Goal: Task Accomplishment & Management: Manage account settings

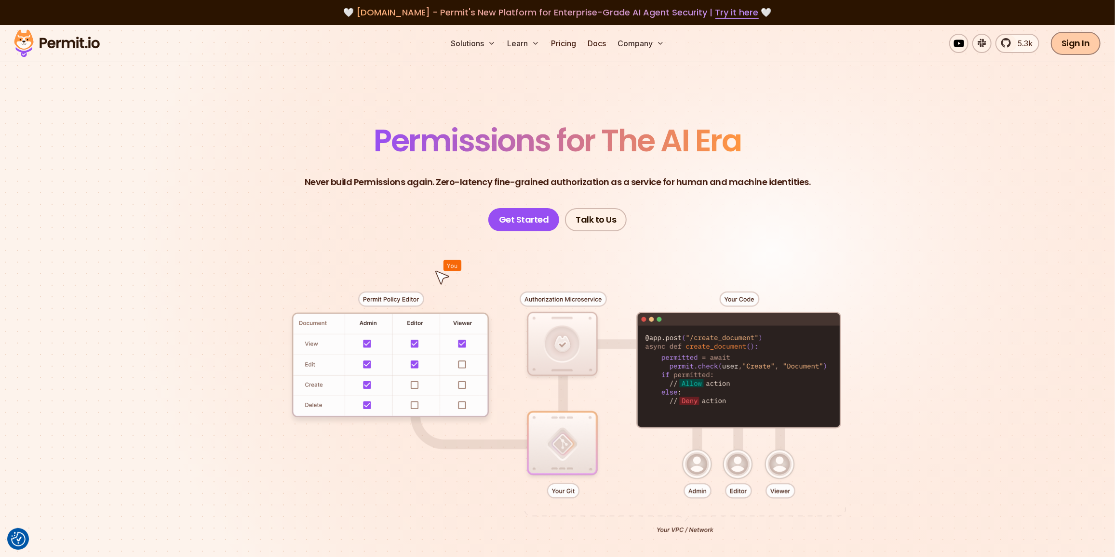
click at [1059, 42] on link "Sign In" at bounding box center [1075, 43] width 50 height 23
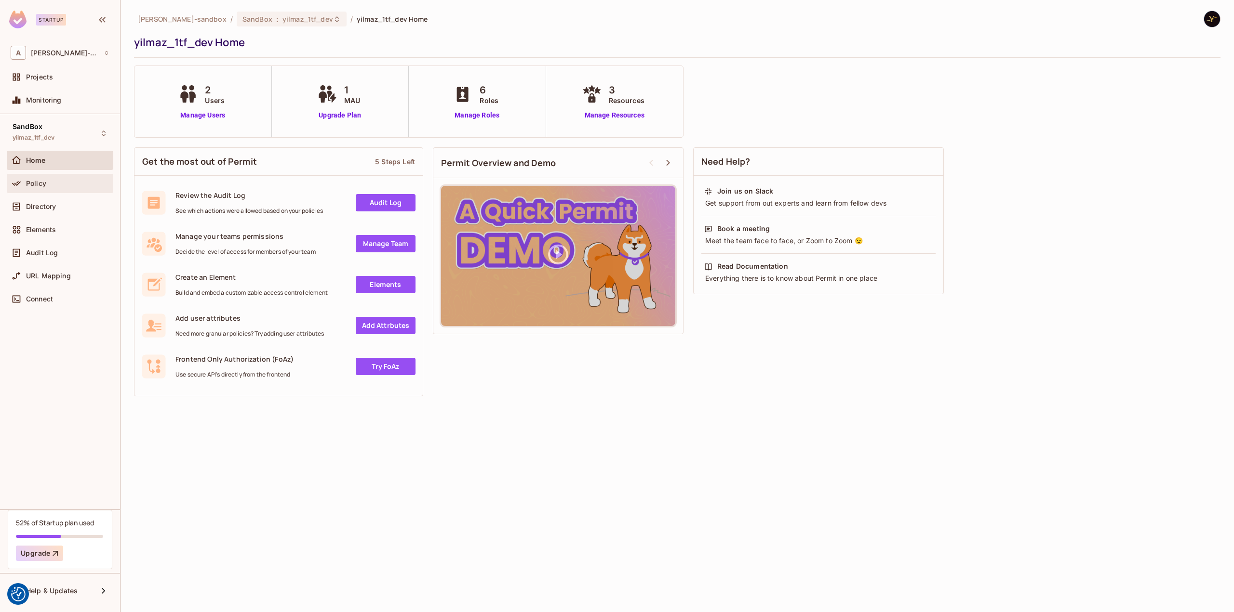
click at [85, 185] on div "Policy" at bounding box center [67, 184] width 83 height 8
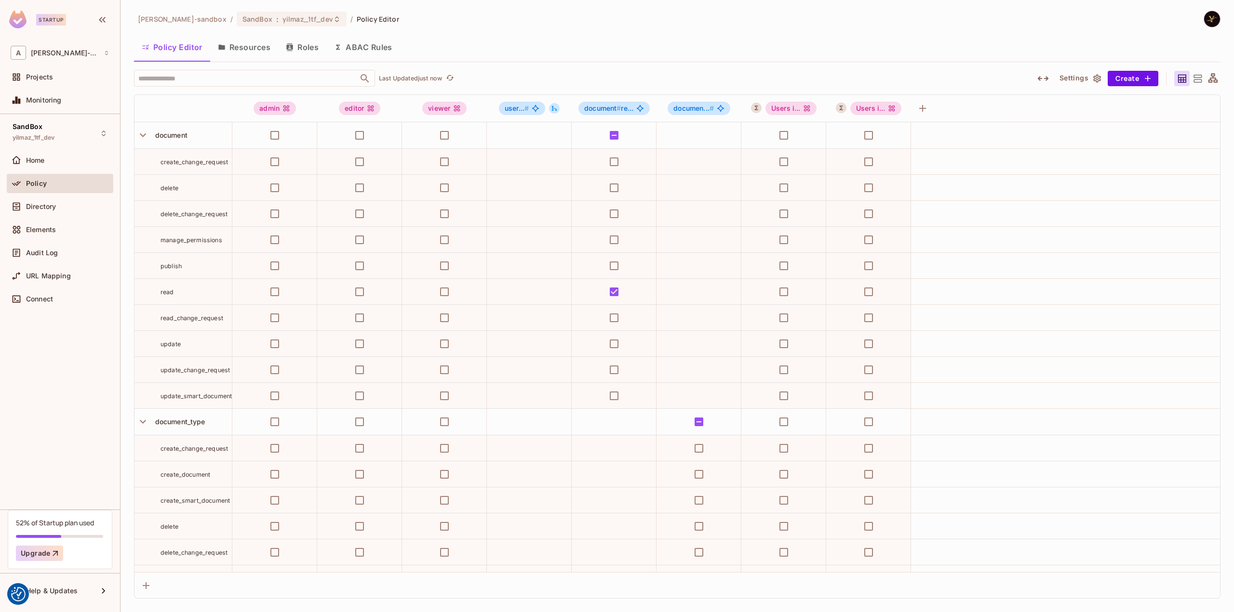
click at [382, 45] on button "ABAC Rules" at bounding box center [363, 47] width 74 height 24
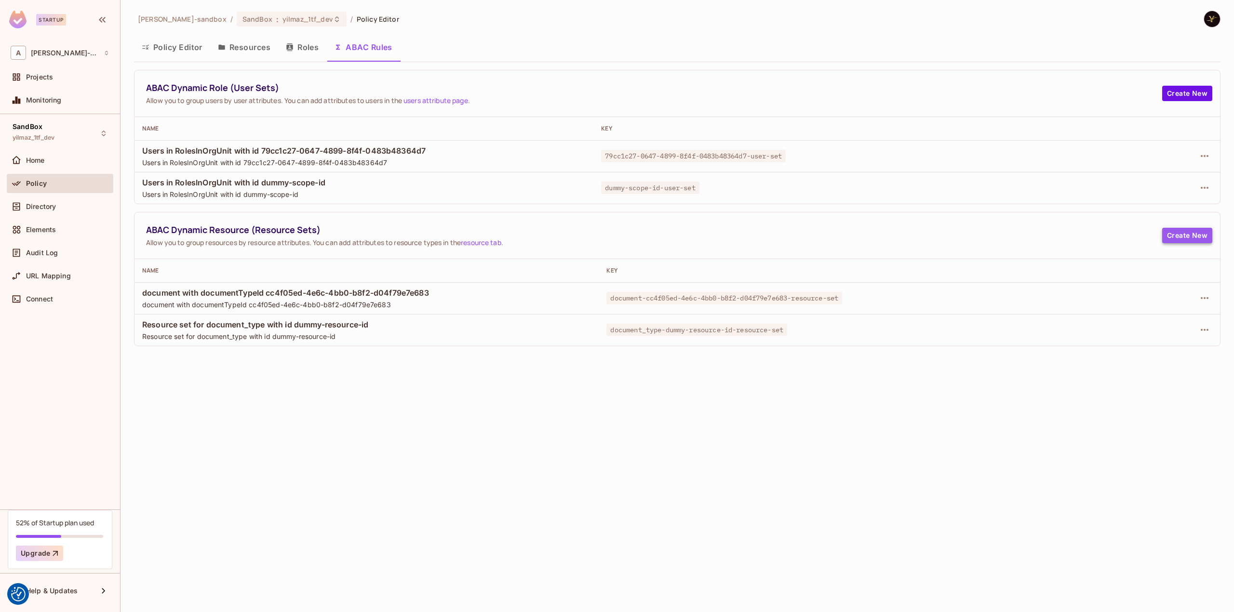
click at [1191, 230] on button "Create New" at bounding box center [1187, 235] width 50 height 15
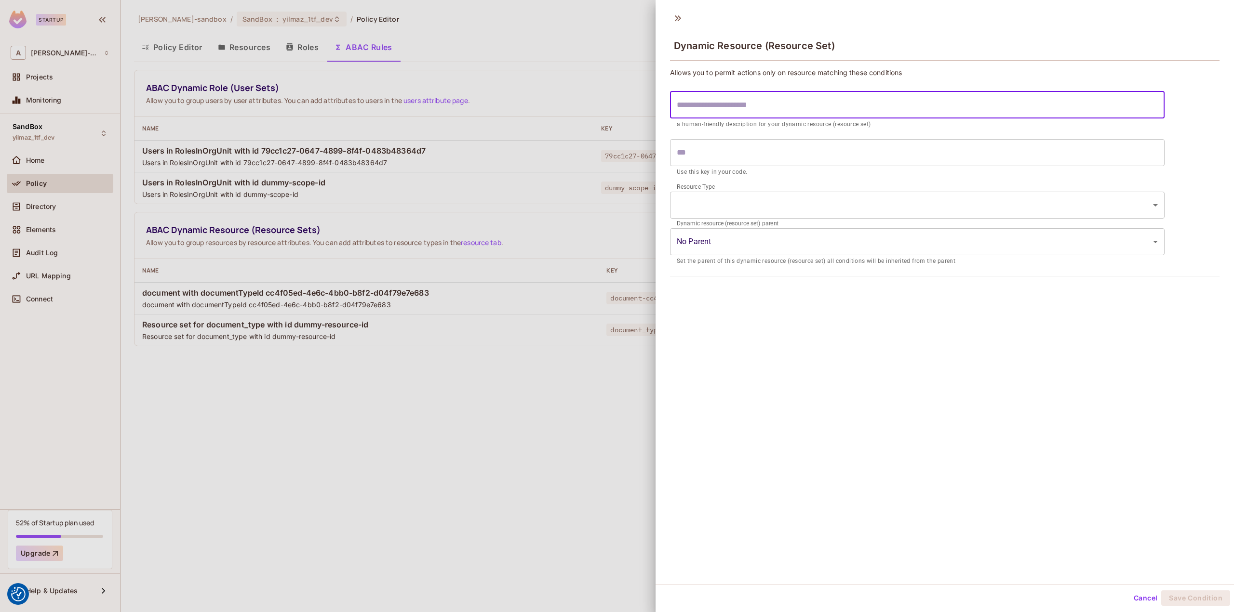
click at [715, 116] on input "text" at bounding box center [917, 105] width 494 height 27
type input "*"
type input "**"
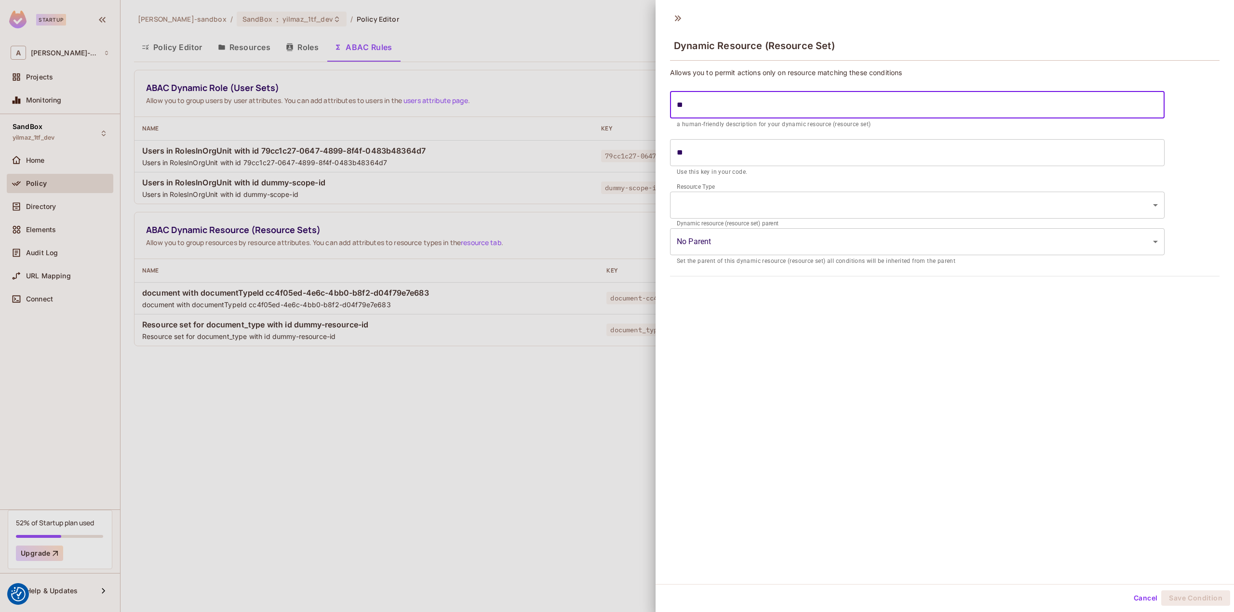
type input "***"
type input "****"
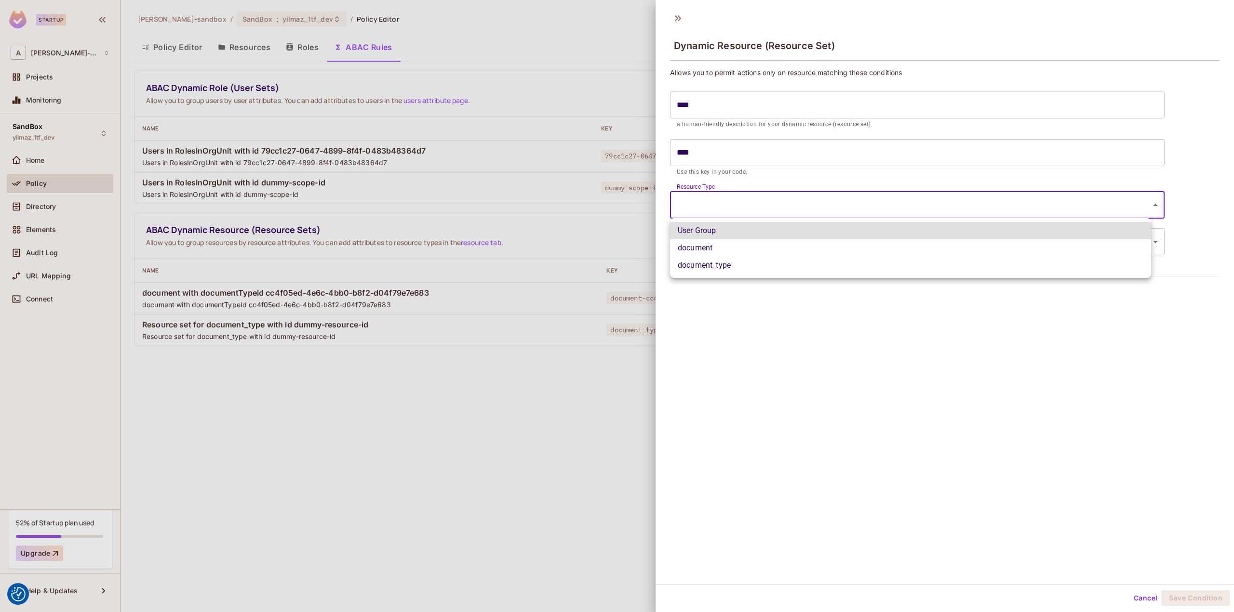
click at [841, 200] on body "We use cookies to enhance your browsing experience, serve personalized ads or c…" at bounding box center [617, 306] width 1234 height 612
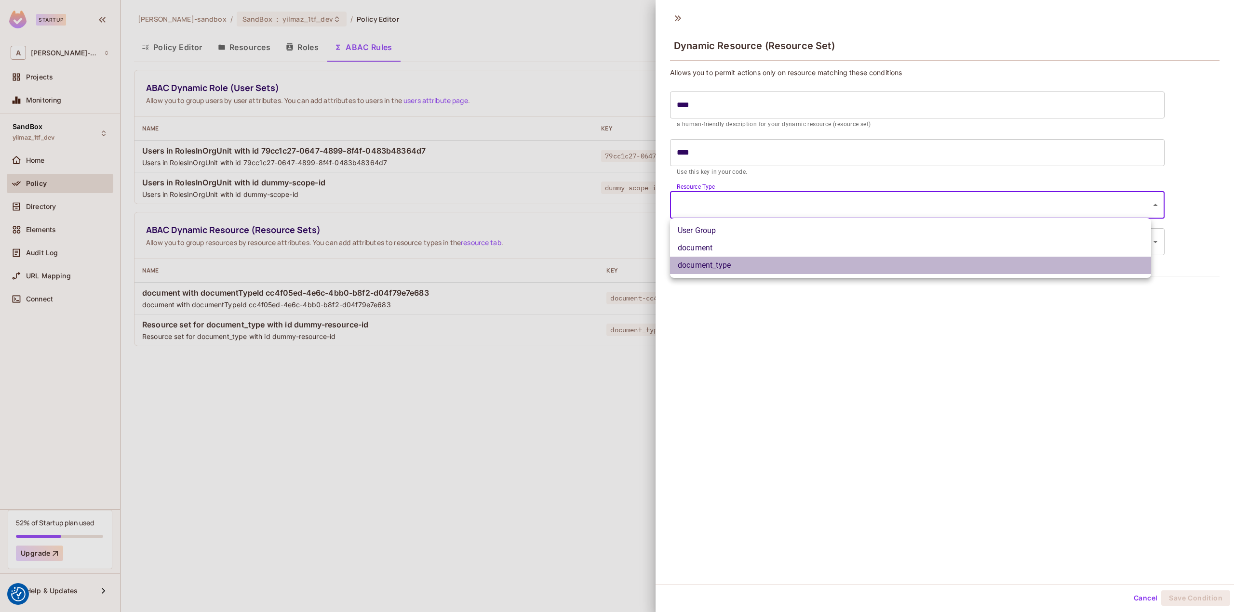
click at [706, 264] on li "document_type" at bounding box center [910, 265] width 481 height 17
type input "**********"
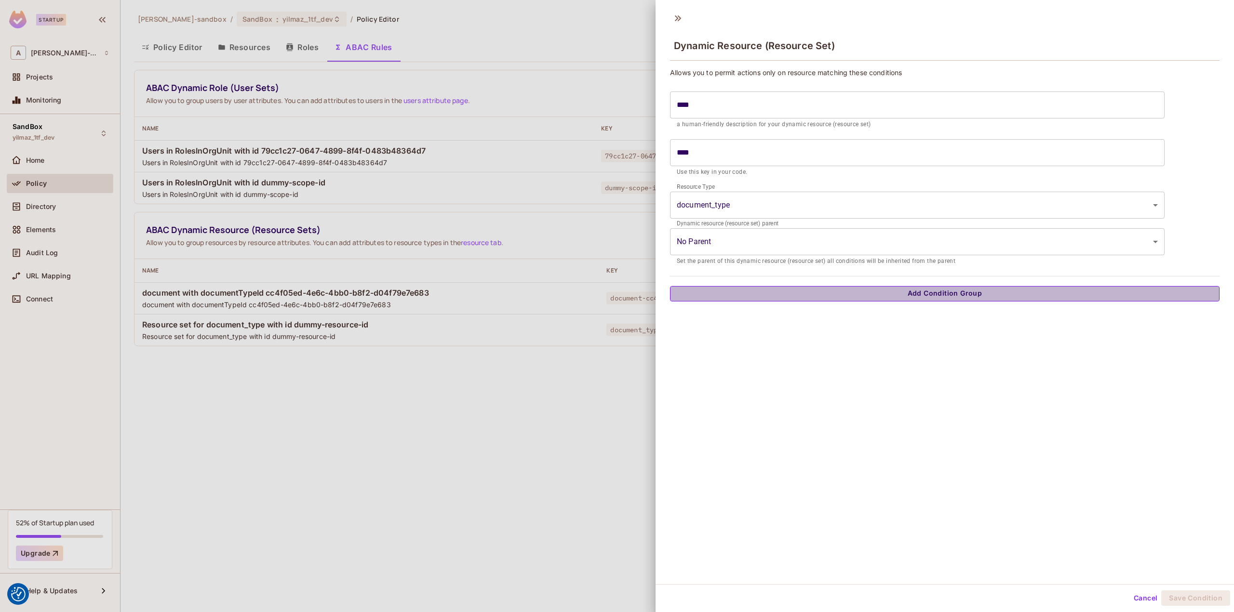
click at [1010, 295] on button "Add Condition Group" at bounding box center [944, 293] width 549 height 15
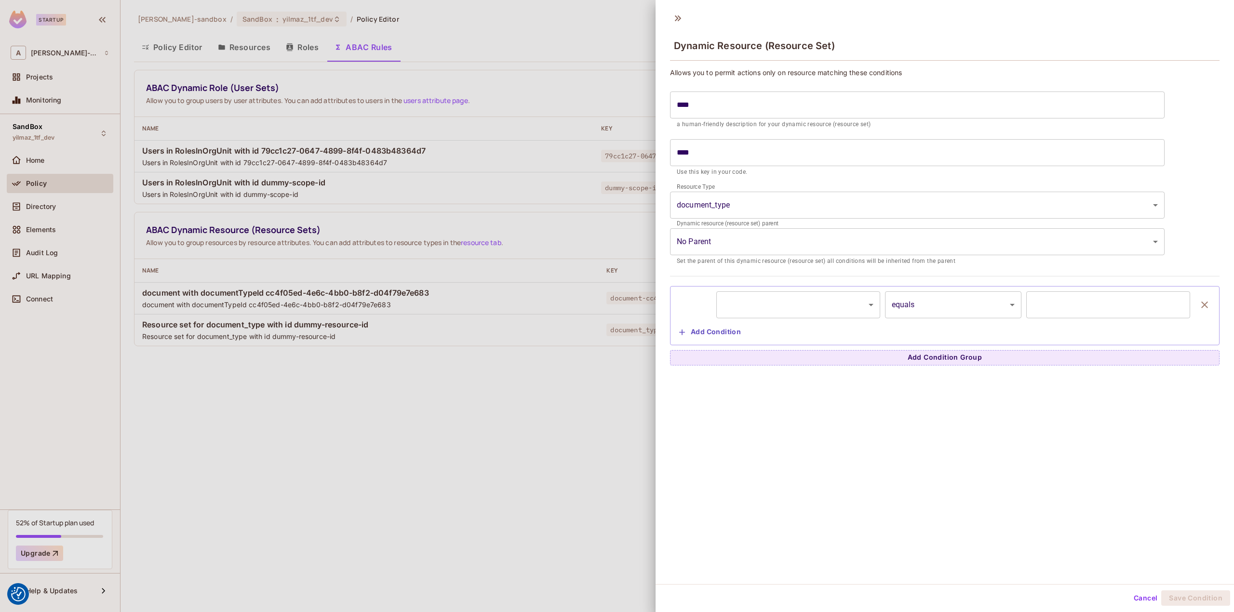
click at [815, 313] on body "We use cookies to enhance your browsing experience, serve personalized ads or c…" at bounding box center [617, 306] width 1234 height 612
click at [779, 331] on li "resource.id" at bounding box center [795, 329] width 159 height 17
type input "**********"
click at [945, 306] on body "We use cookies to enhance your browsing experience, serve personalized ads or c…" at bounding box center [617, 306] width 1234 height 612
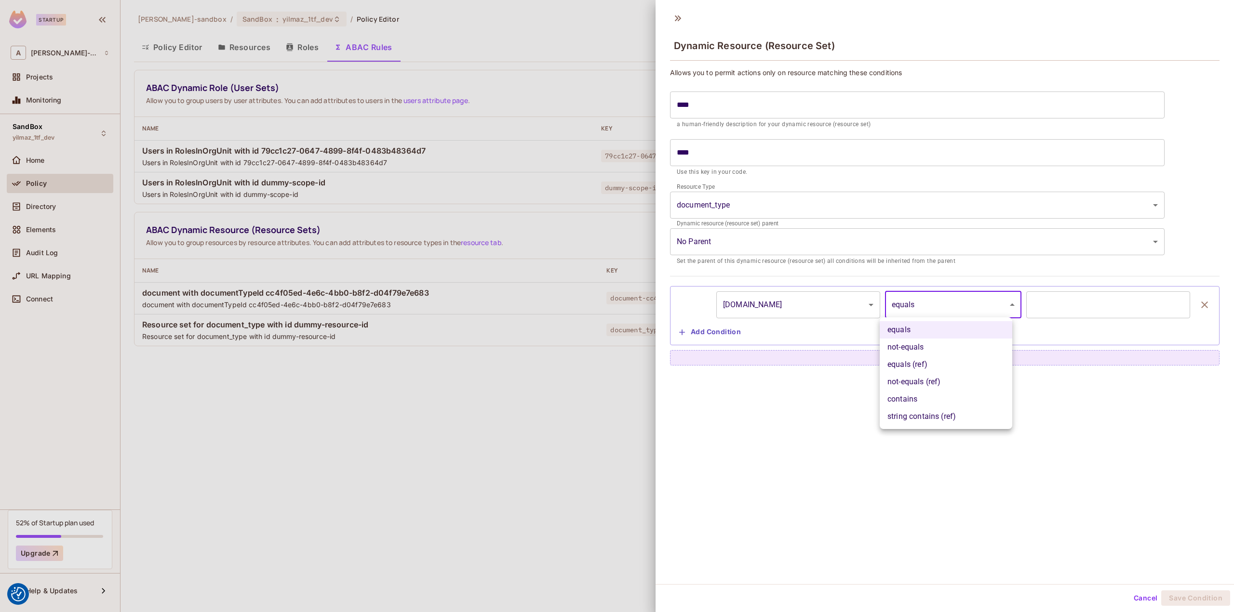
click at [933, 344] on li "not-equals" at bounding box center [945, 347] width 133 height 17
type input "**********"
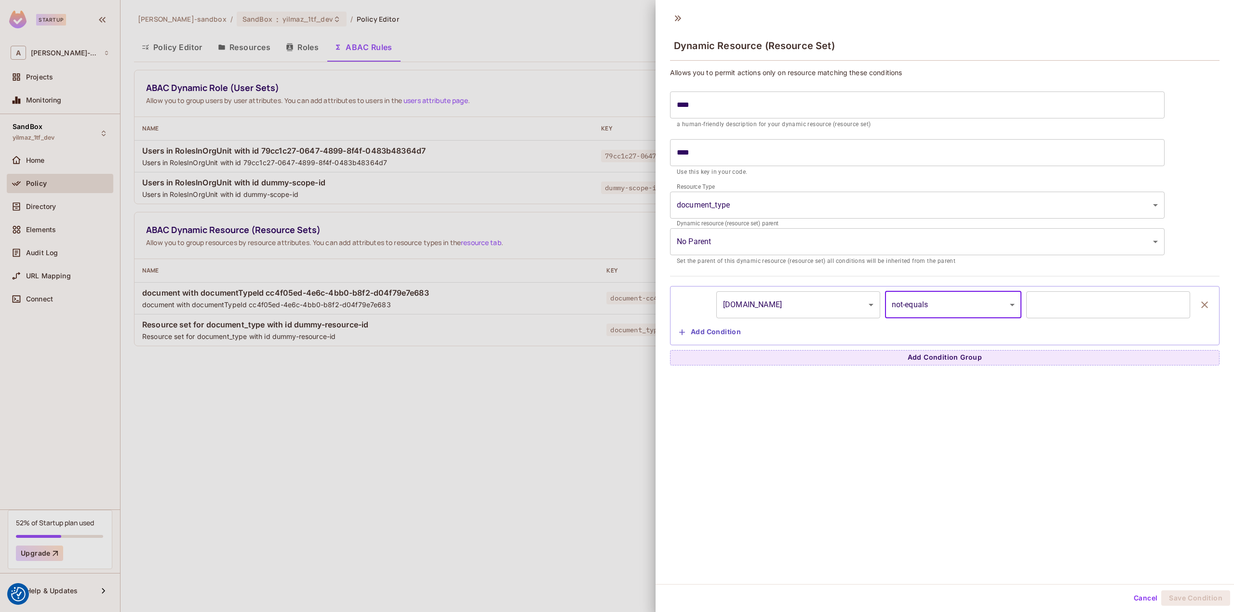
click at [1053, 309] on input "text" at bounding box center [1108, 305] width 164 height 27
type input "*"
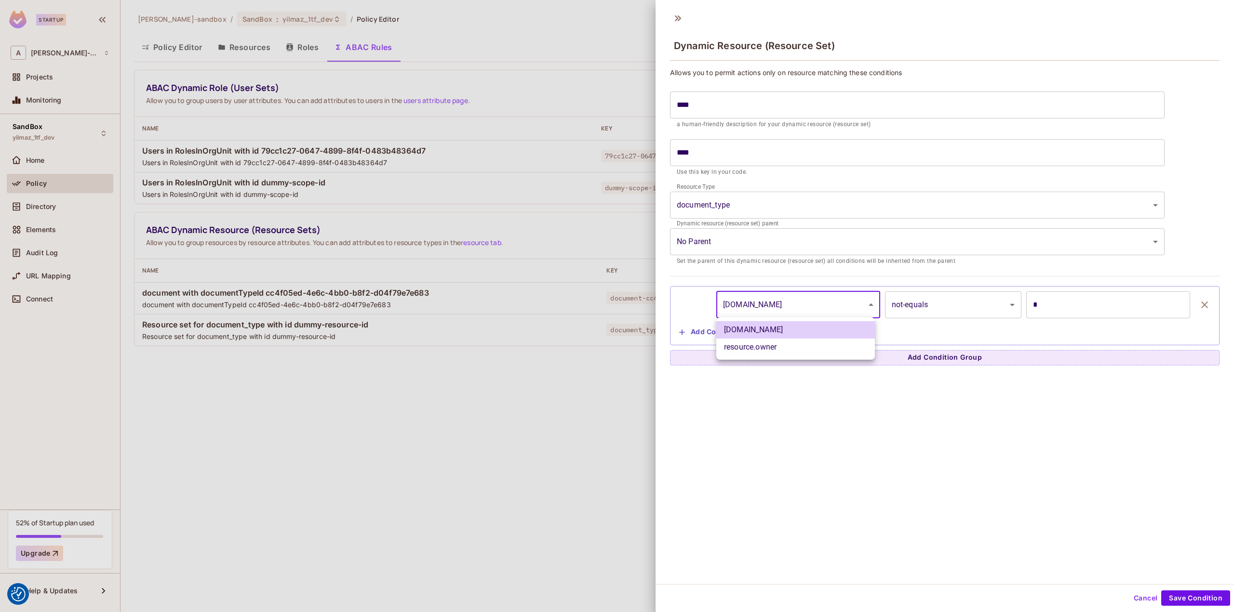
click at [795, 305] on body "We use cookies to enhance your browsing experience, serve personalized ads or c…" at bounding box center [617, 306] width 1234 height 612
drag, startPoint x: 805, startPoint y: 297, endPoint x: 813, endPoint y: 295, distance: 8.4
click at [806, 297] on div at bounding box center [617, 306] width 1234 height 612
click at [1075, 313] on input "*" at bounding box center [1108, 305] width 164 height 27
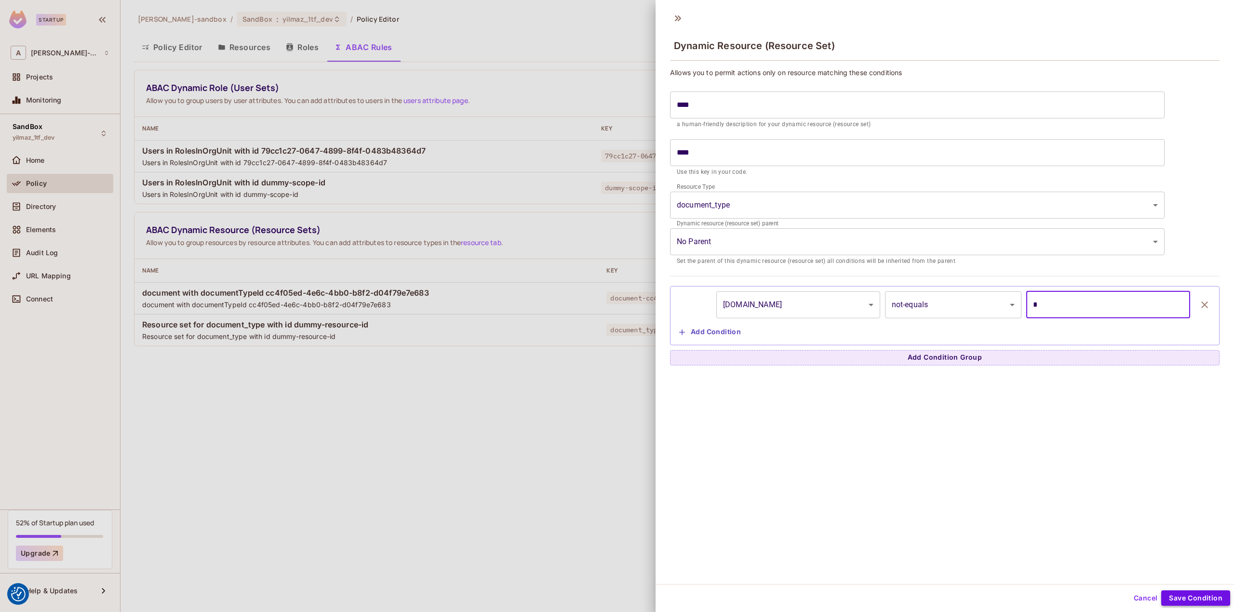
click at [1207, 595] on button "Save Condition" at bounding box center [1195, 598] width 69 height 15
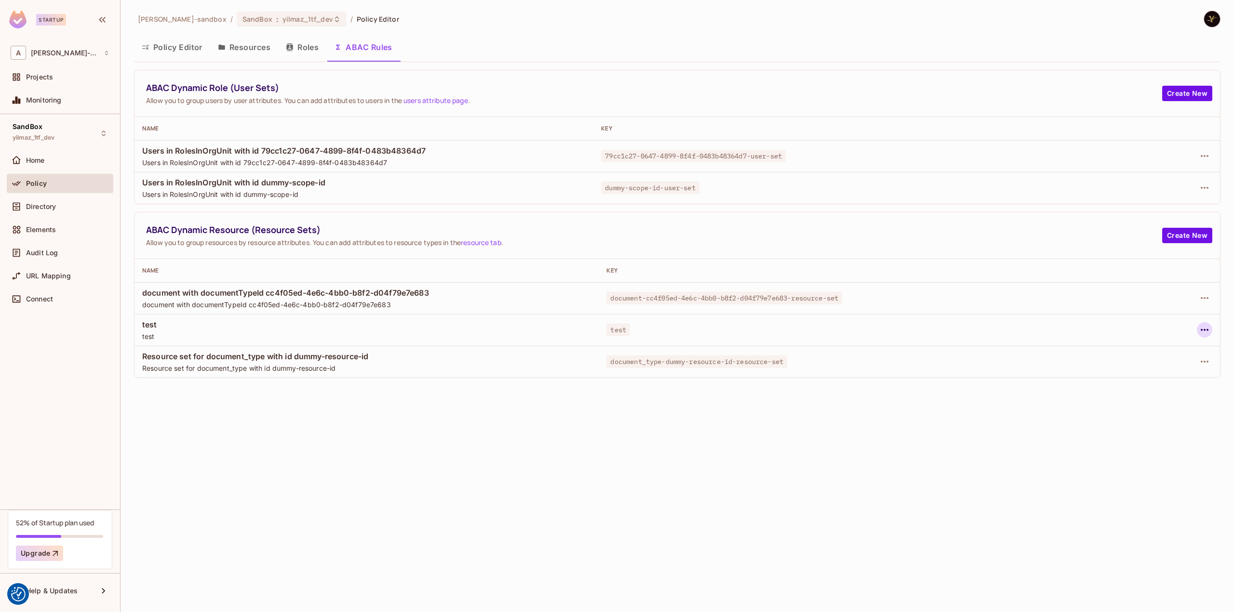
click at [1205, 330] on icon "button" at bounding box center [1204, 330] width 12 height 12
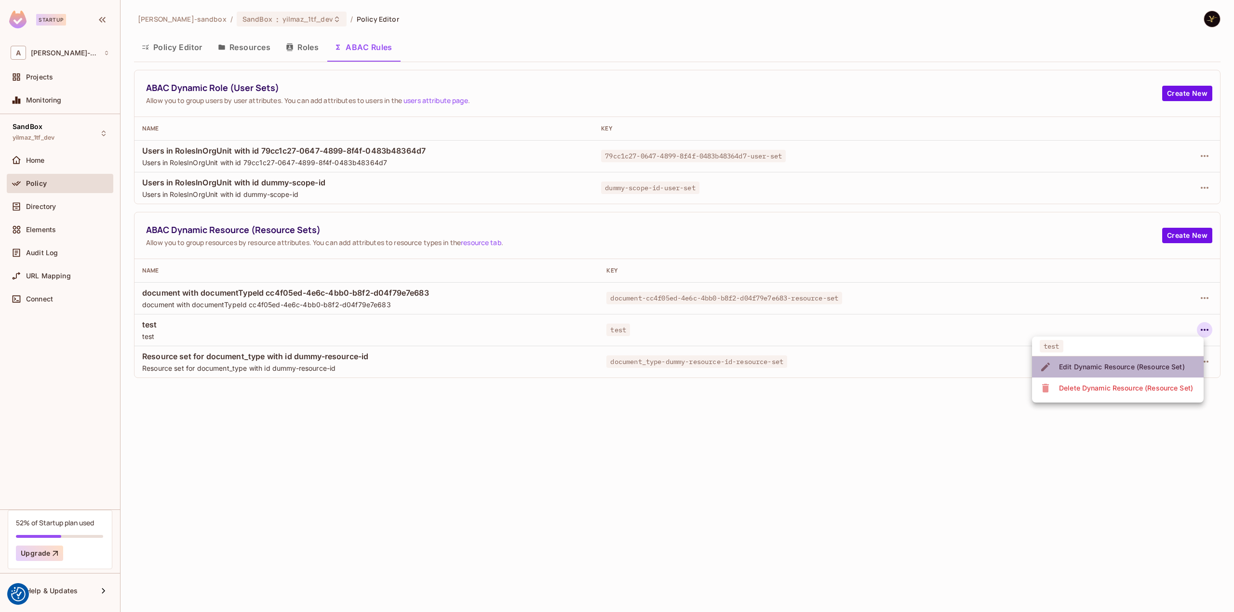
click at [1105, 368] on div "Edit Dynamic Resource (Resource Set)" at bounding box center [1122, 367] width 126 height 10
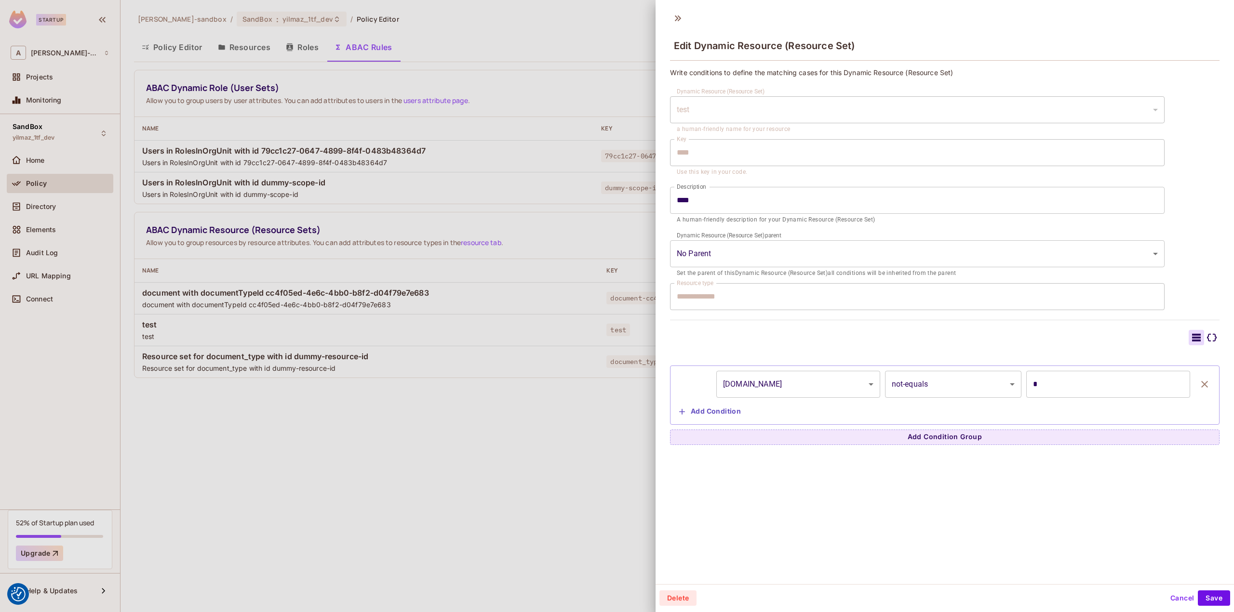
click at [1206, 342] on icon at bounding box center [1212, 338] width 12 height 12
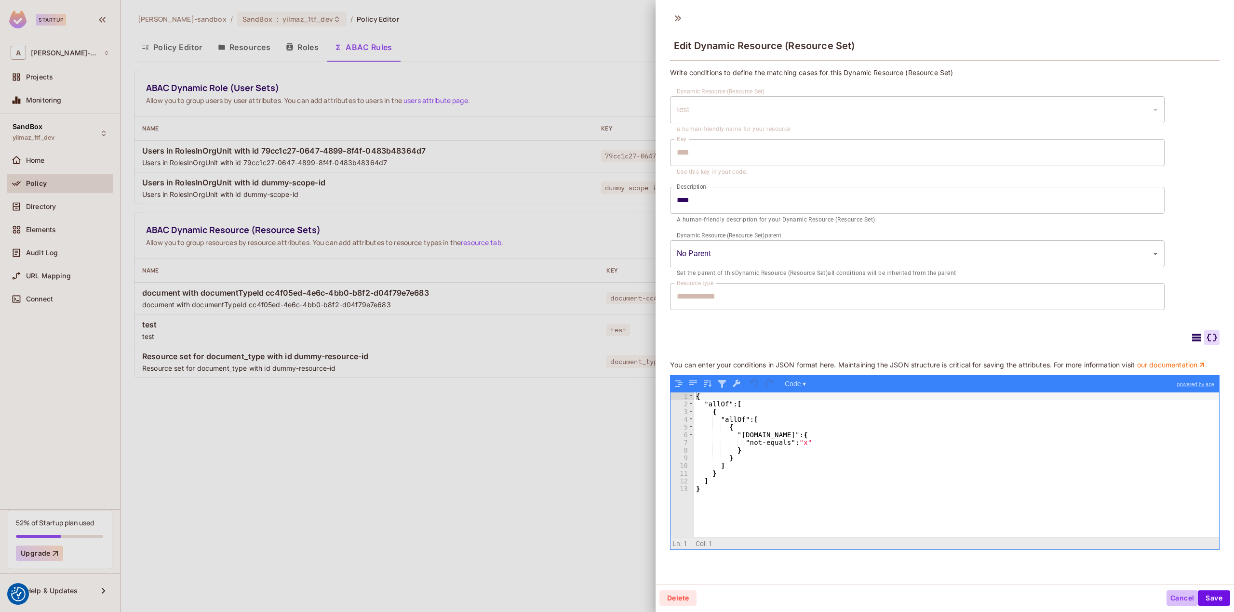
click at [1183, 598] on button "Cancel" at bounding box center [1181, 598] width 31 height 15
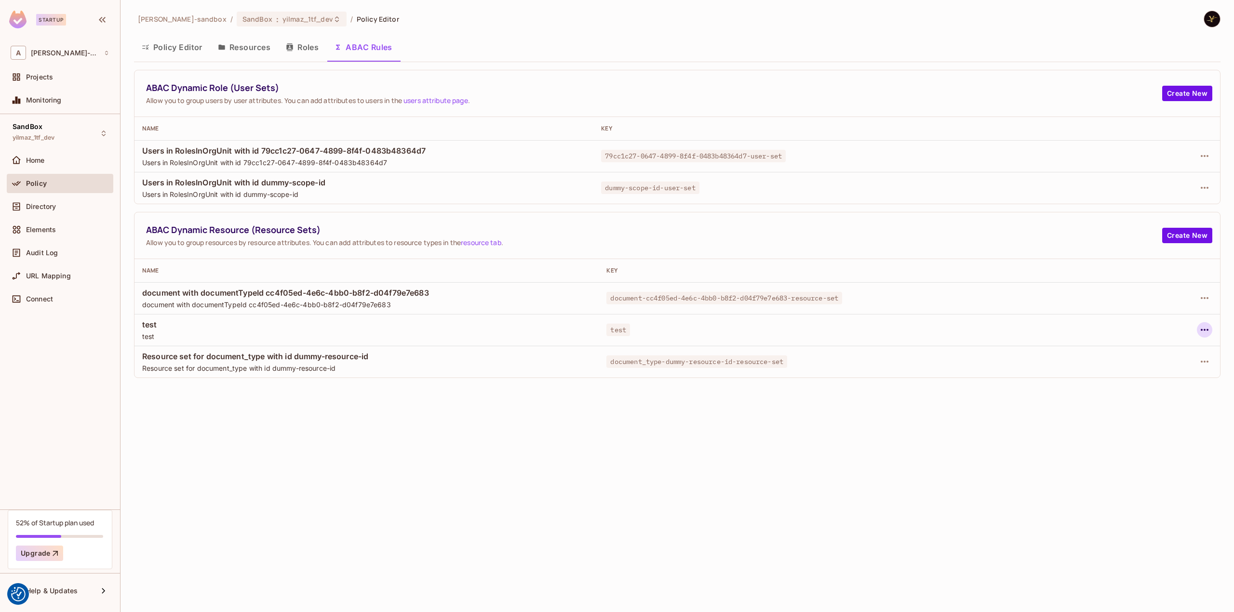
click at [1210, 332] on icon "button" at bounding box center [1204, 330] width 12 height 12
click at [1160, 387] on div "Delete Dynamic Resource (Resource Set)" at bounding box center [1126, 389] width 134 height 10
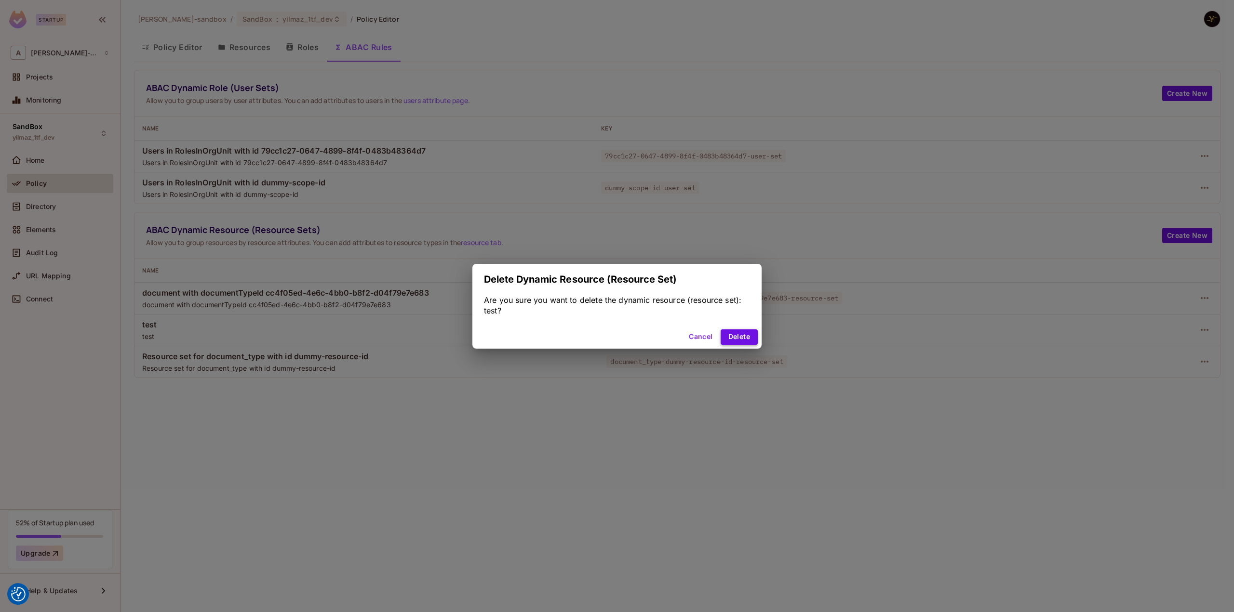
click at [736, 331] on button "Delete" at bounding box center [738, 337] width 37 height 15
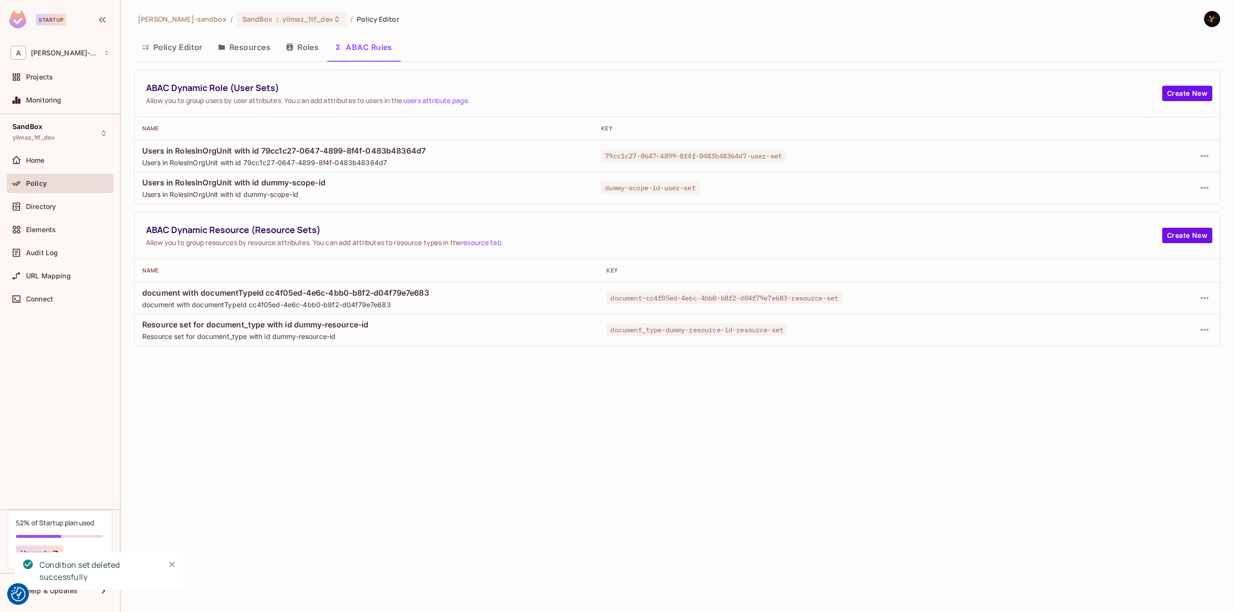
click at [179, 45] on button "Policy Editor" at bounding box center [172, 47] width 76 height 24
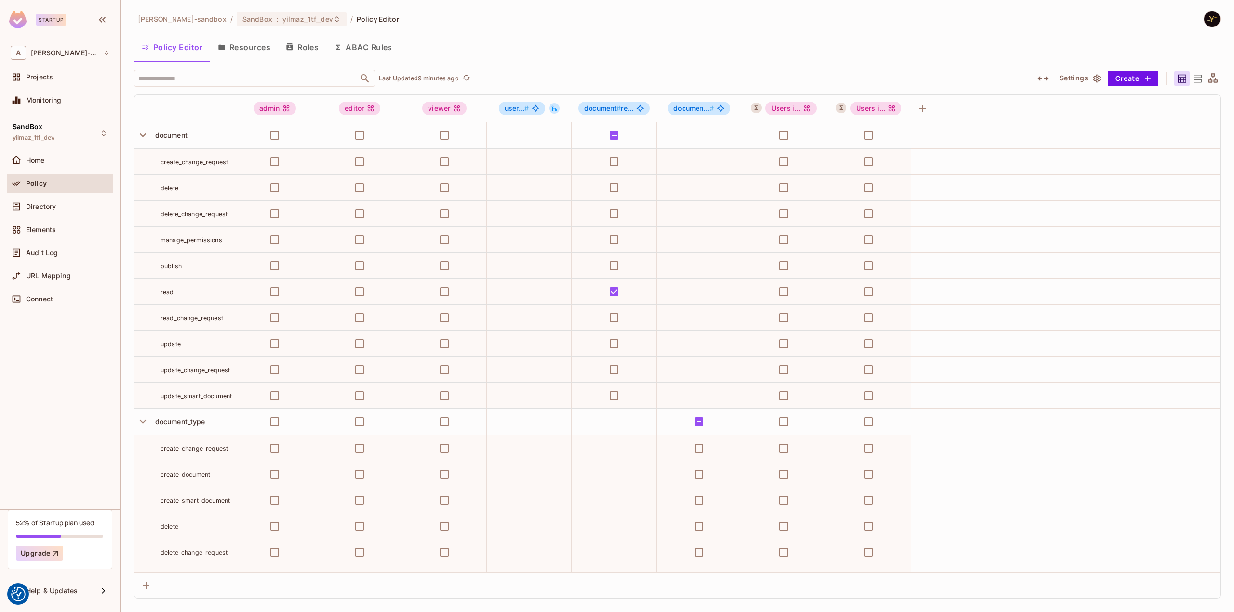
click at [371, 44] on button "ABAC Rules" at bounding box center [363, 47] width 74 height 24
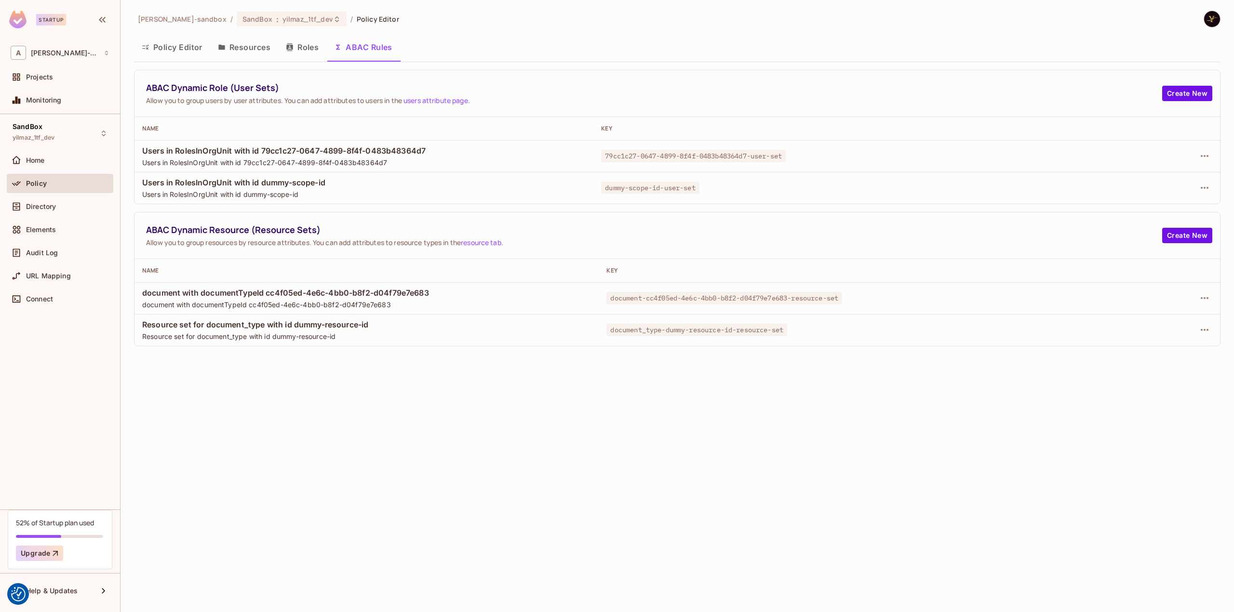
click at [1211, 323] on div at bounding box center [1128, 329] width 167 height 15
click at [1207, 327] on icon "button" at bounding box center [1204, 330] width 12 height 12
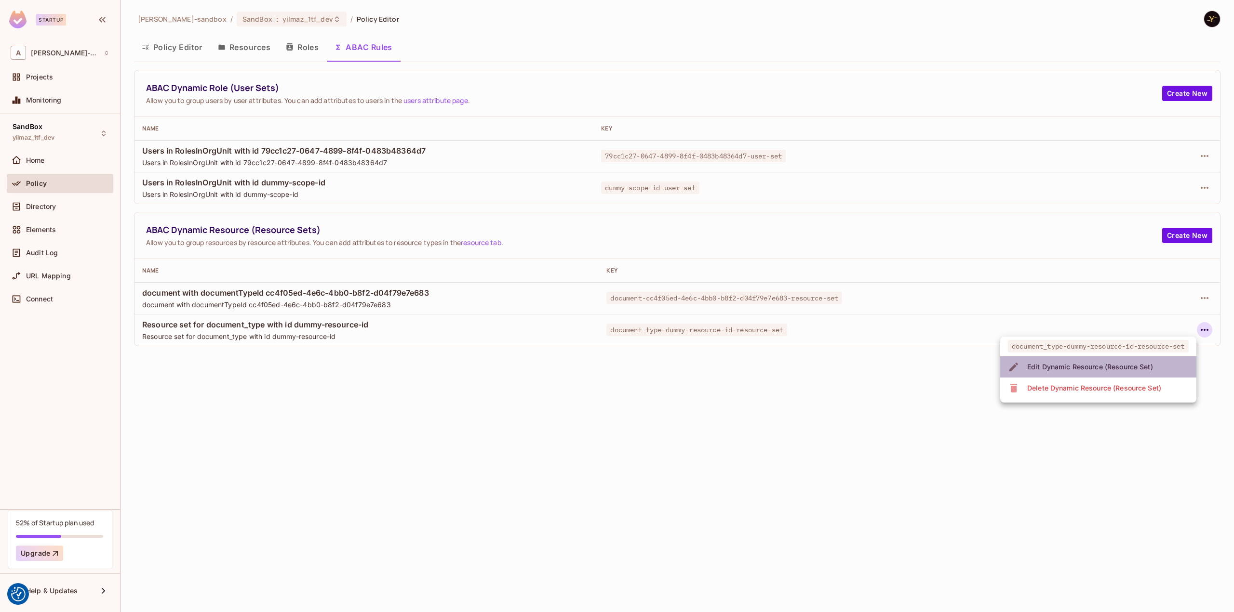
click at [1138, 373] on span "Edit Dynamic Resource (Resource Set)" at bounding box center [1090, 366] width 132 height 15
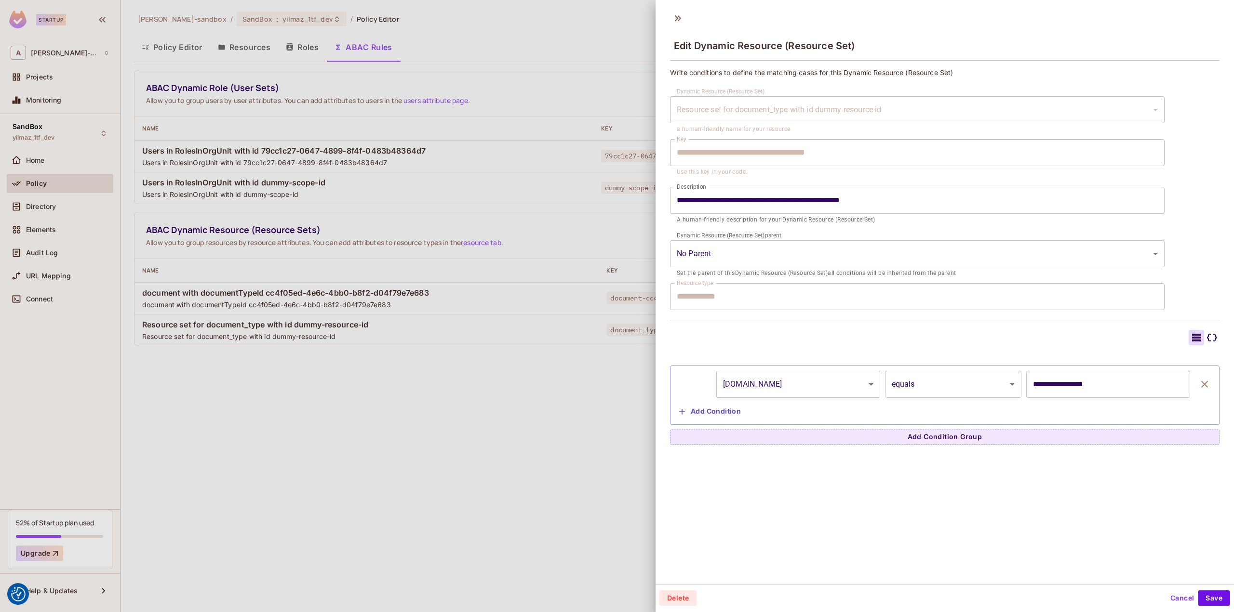
click at [1198, 386] on icon "button" at bounding box center [1204, 385] width 12 height 12
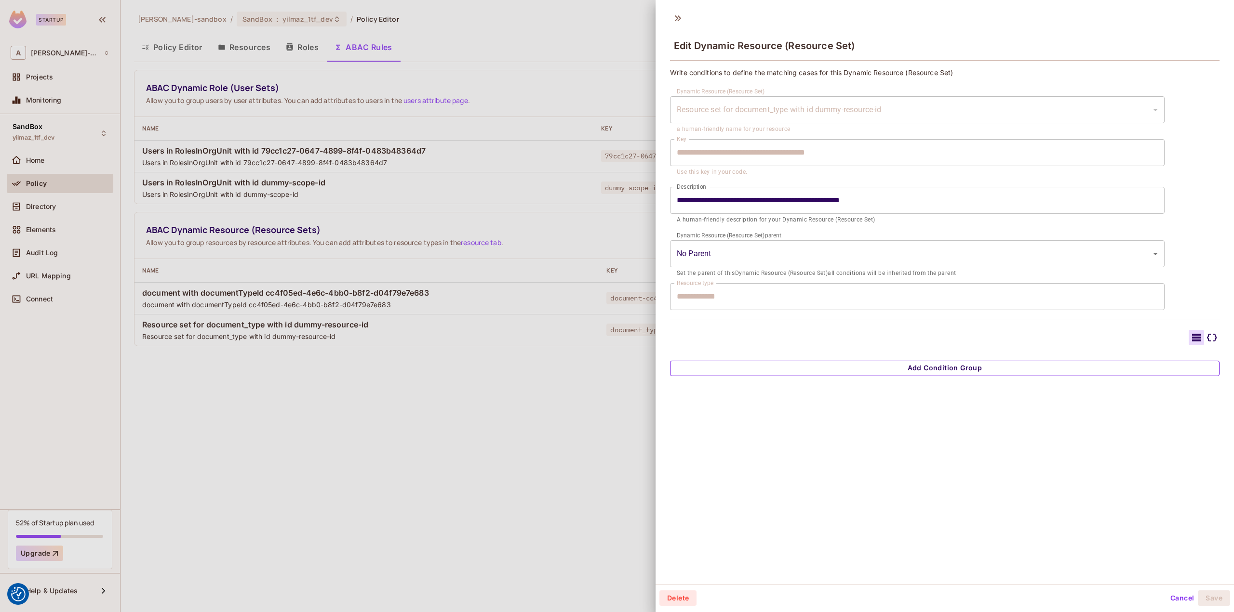
click at [1152, 373] on button "Add Condition Group" at bounding box center [944, 368] width 549 height 15
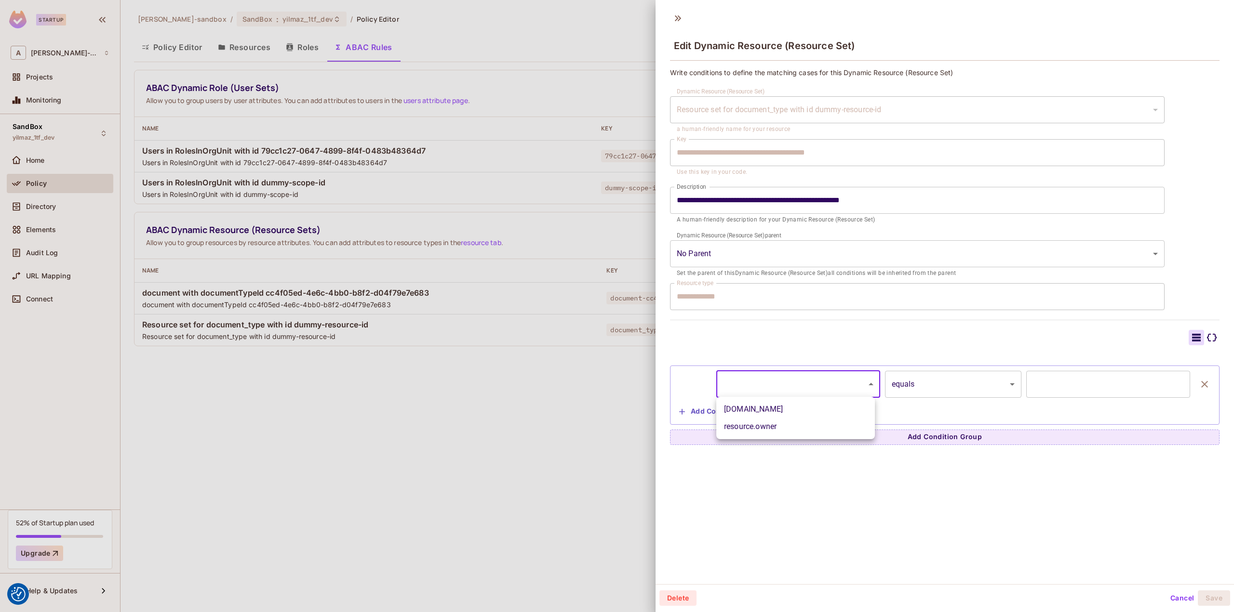
click at [823, 383] on body "We use cookies to enhance your browsing experience, serve personalized ads or c…" at bounding box center [617, 306] width 1234 height 612
drag, startPoint x: 776, startPoint y: 410, endPoint x: 788, endPoint y: 413, distance: 12.4
click at [776, 410] on li "resource.id" at bounding box center [795, 409] width 159 height 17
type input "**********"
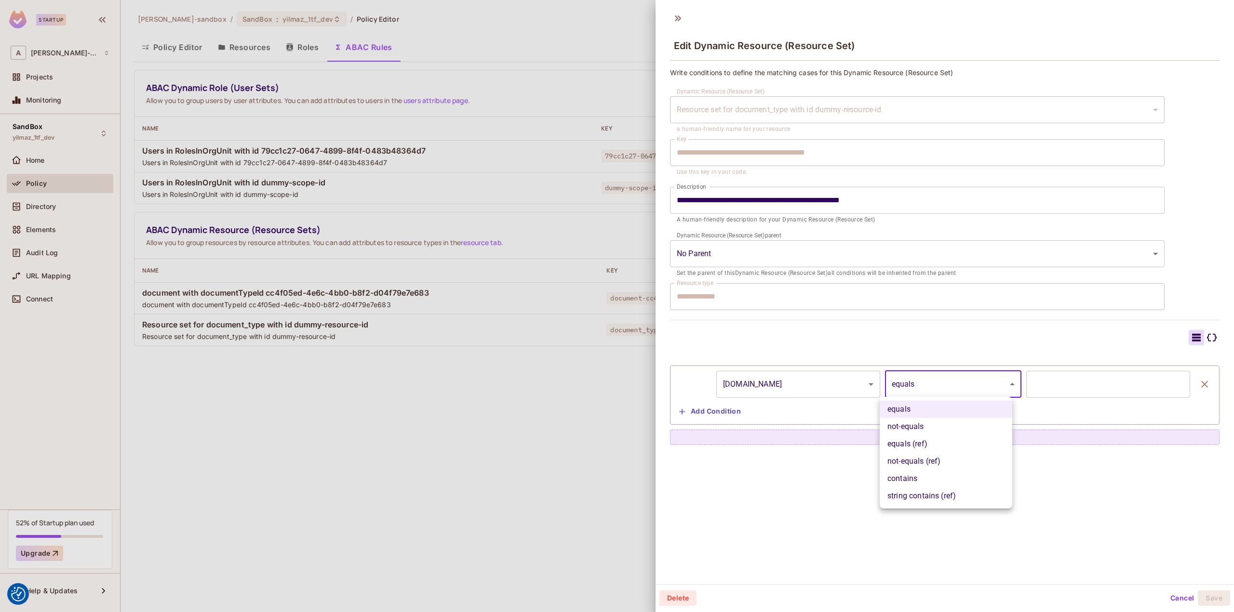
click at [973, 388] on body "We use cookies to enhance your browsing experience, serve personalized ads or c…" at bounding box center [617, 306] width 1234 height 612
drag, startPoint x: 929, startPoint y: 423, endPoint x: 992, endPoint y: 408, distance: 64.8
click at [929, 423] on li "not-equals" at bounding box center [945, 426] width 133 height 17
type input "**********"
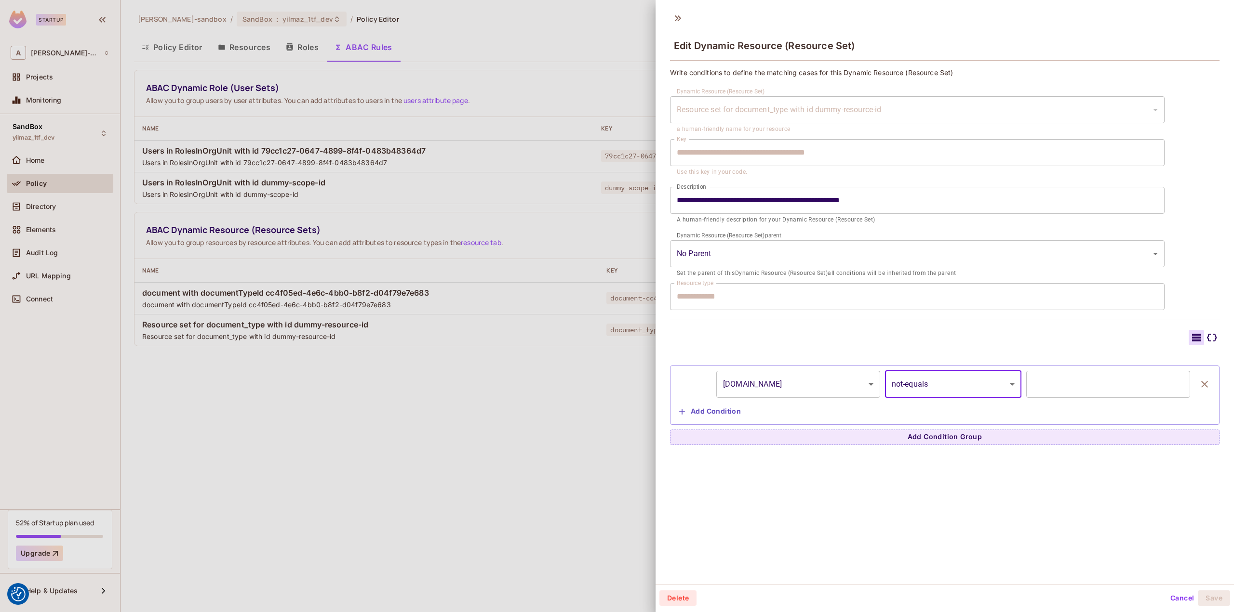
click at [1070, 374] on input "text" at bounding box center [1108, 384] width 164 height 27
type input "****"
click at [1166, 595] on button "Cancel" at bounding box center [1181, 598] width 31 height 15
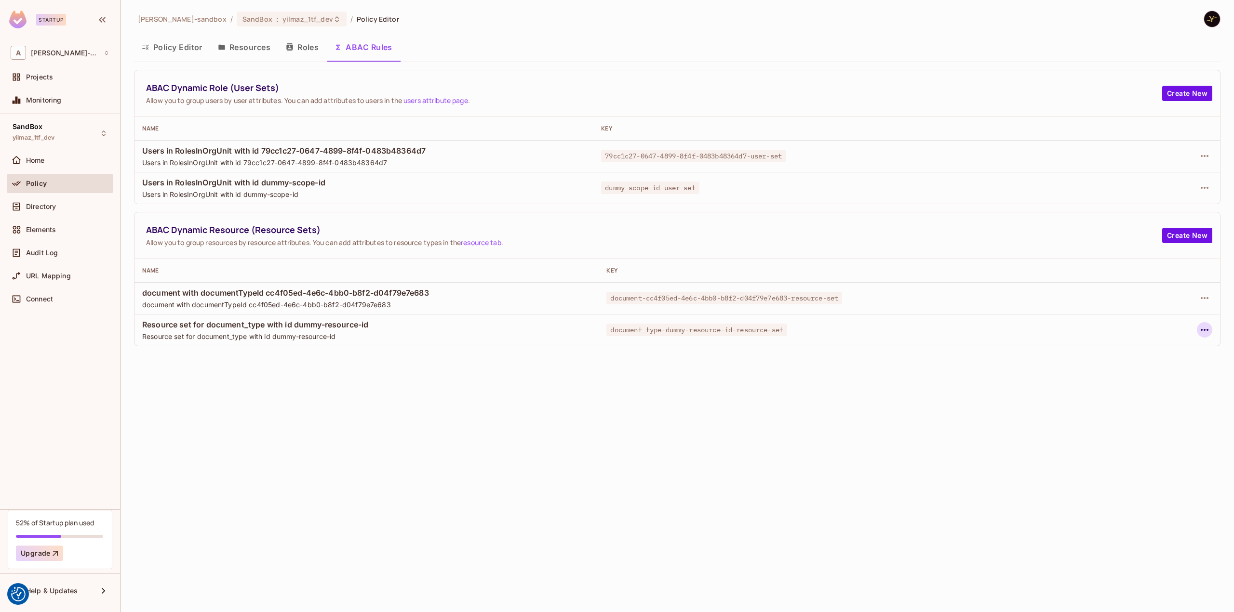
click at [1206, 325] on icon "button" at bounding box center [1204, 330] width 12 height 12
click at [1125, 367] on div "Edit Dynamic Resource (Resource Set)" at bounding box center [1090, 367] width 126 height 10
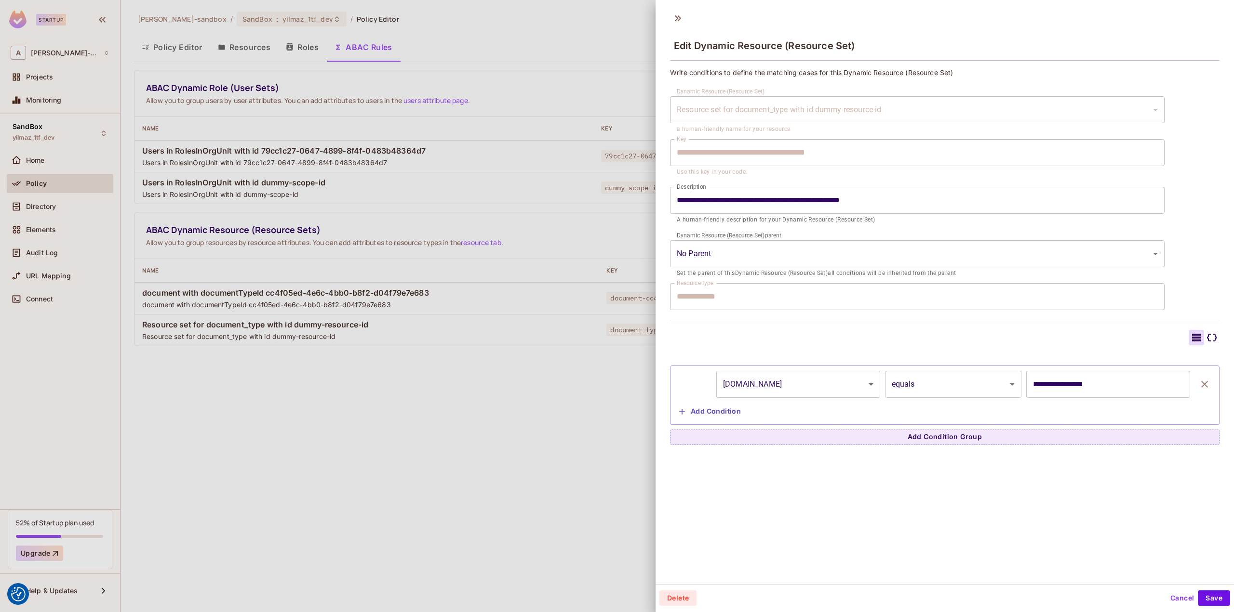
click at [980, 383] on body "We use cookies to enhance your browsing experience, serve personalized ads or c…" at bounding box center [617, 306] width 1234 height 612
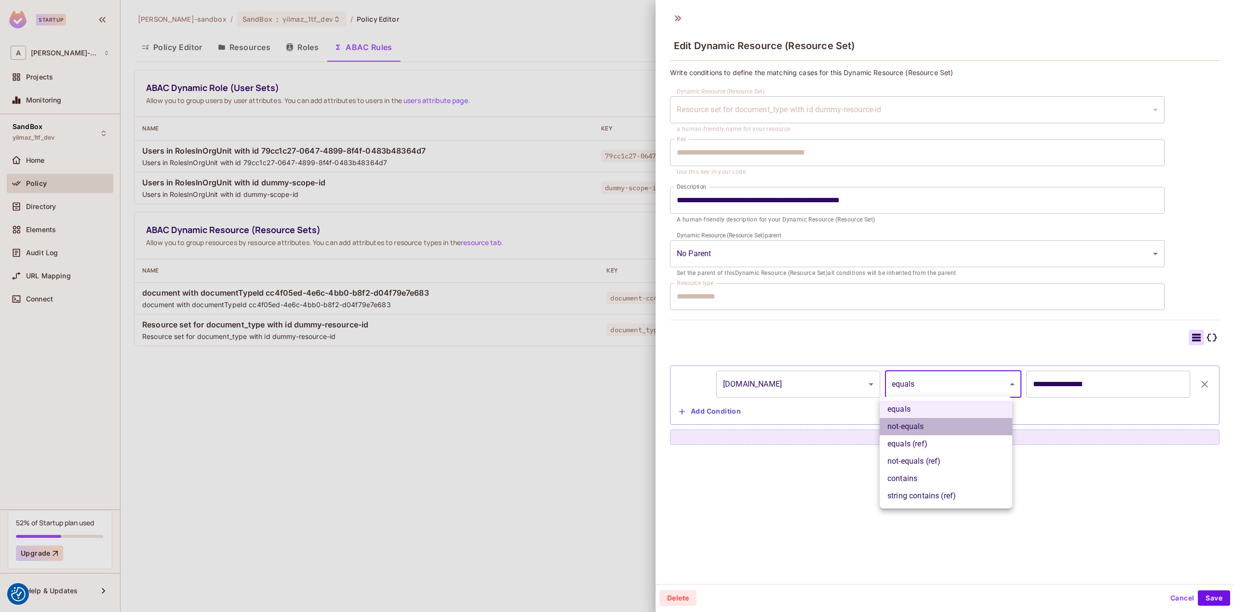
click at [948, 425] on li "not-equals" at bounding box center [945, 426] width 133 height 17
type input "**********"
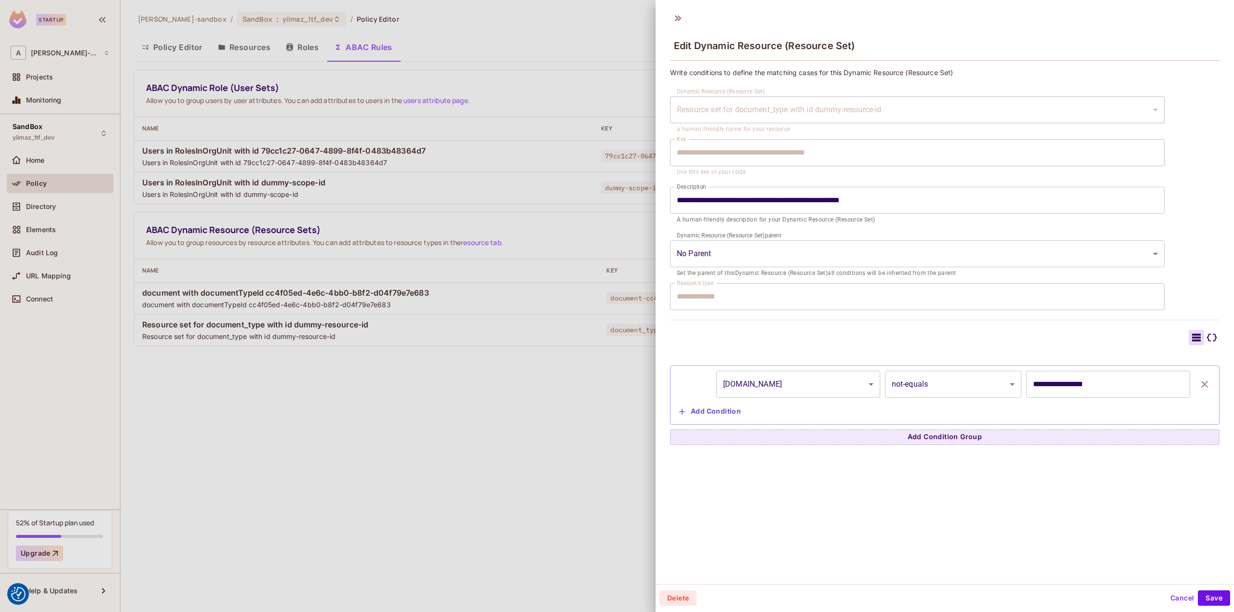
click at [1204, 336] on div at bounding box center [1211, 337] width 15 height 15
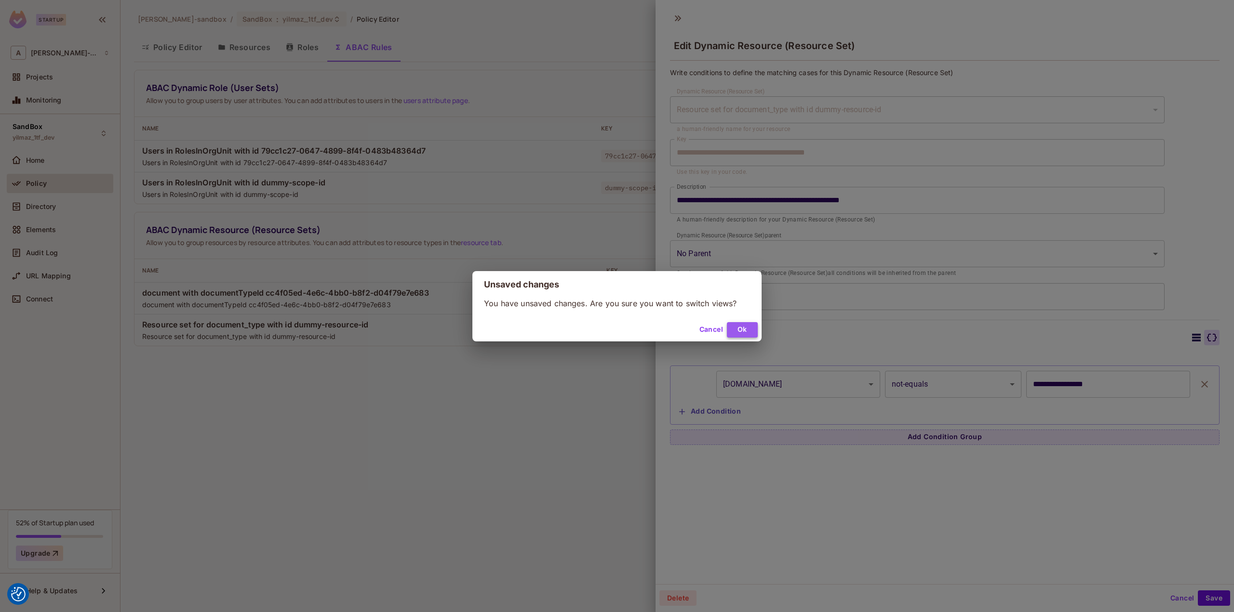
click at [743, 328] on button "Ok" at bounding box center [742, 329] width 31 height 15
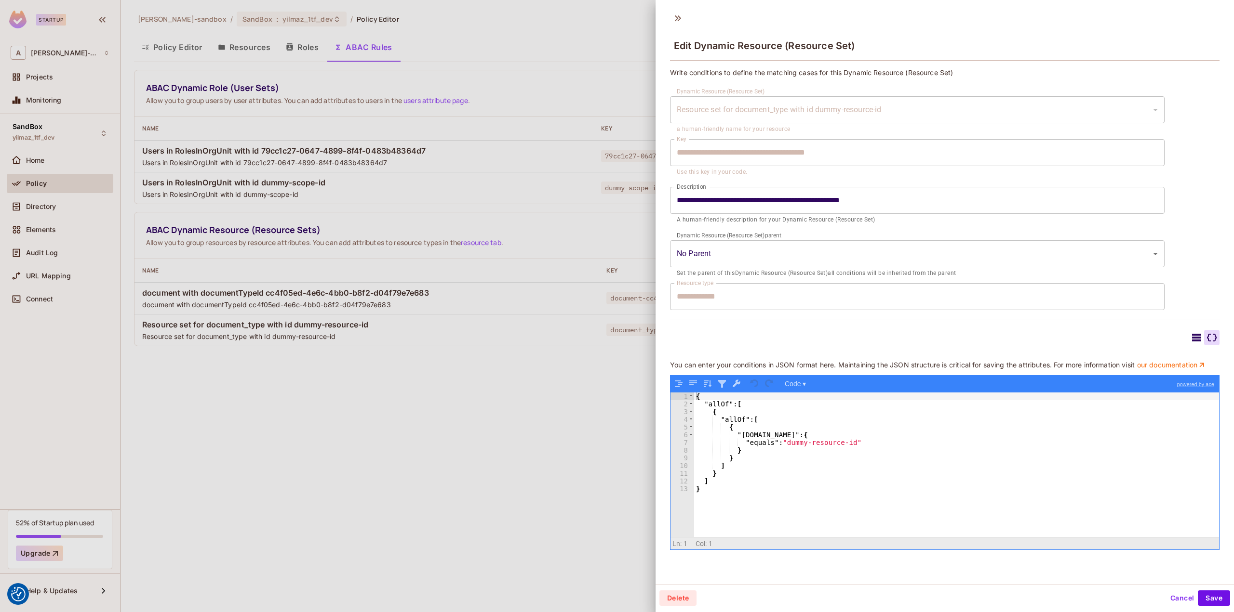
click at [1188, 335] on div at bounding box center [1195, 337] width 15 height 15
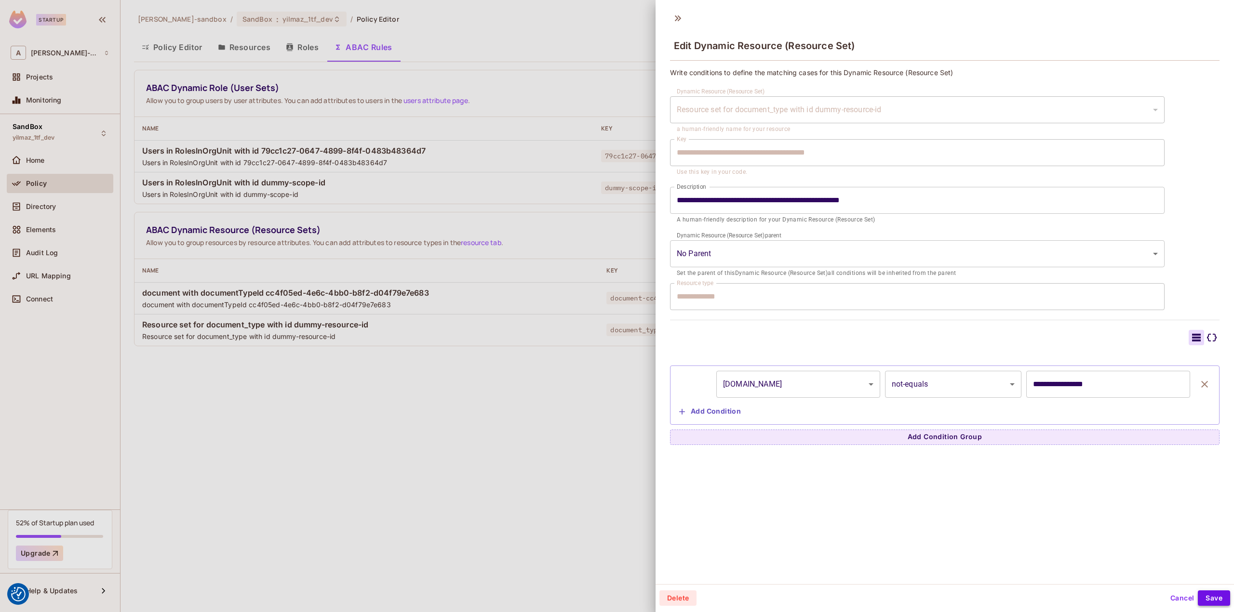
click at [1216, 602] on button "Save" at bounding box center [1213, 598] width 32 height 15
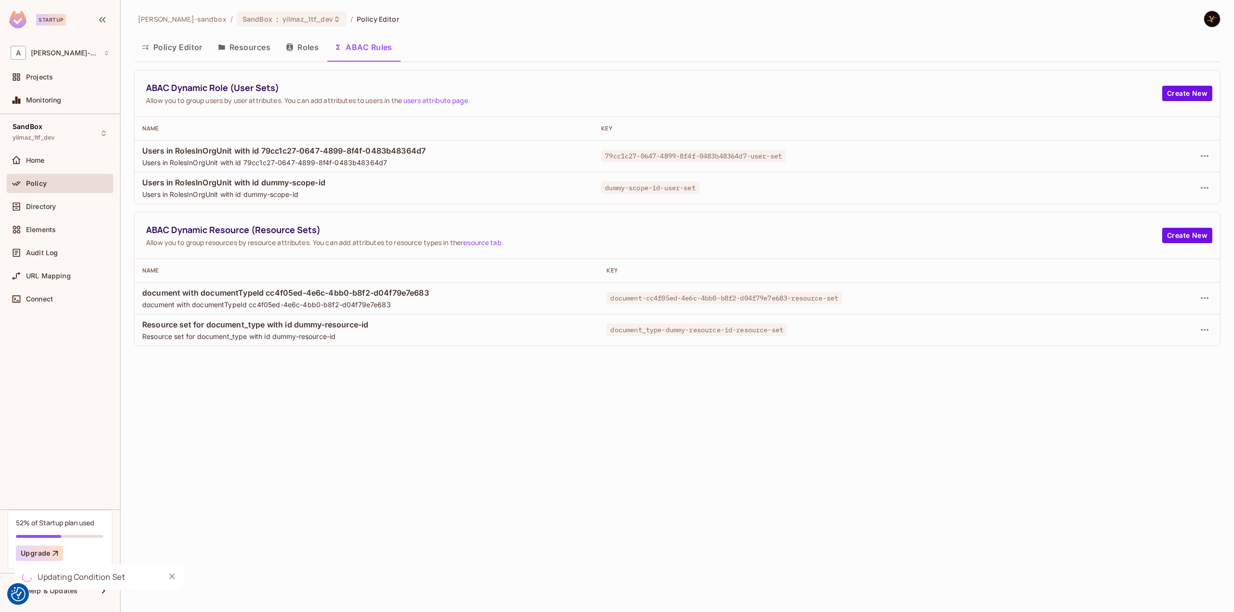
click at [1216, 334] on td at bounding box center [1128, 330] width 182 height 32
click at [1203, 335] on button "button" at bounding box center [1204, 329] width 15 height 15
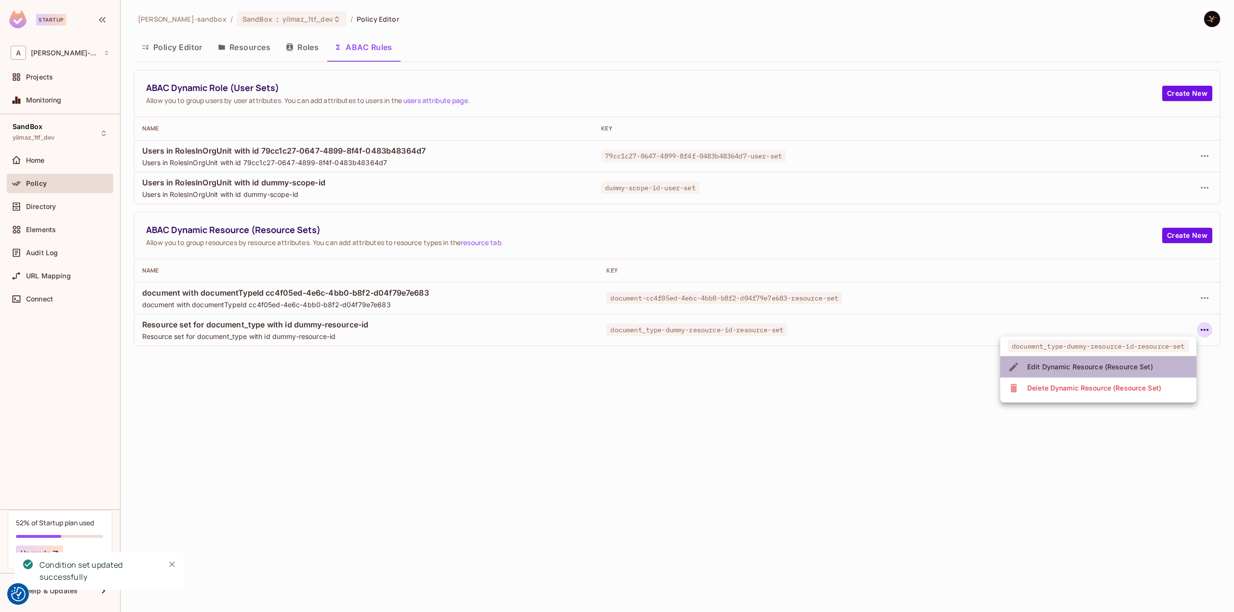
click at [1160, 367] on li "Edit Dynamic Resource (Resource Set)" at bounding box center [1098, 367] width 196 height 21
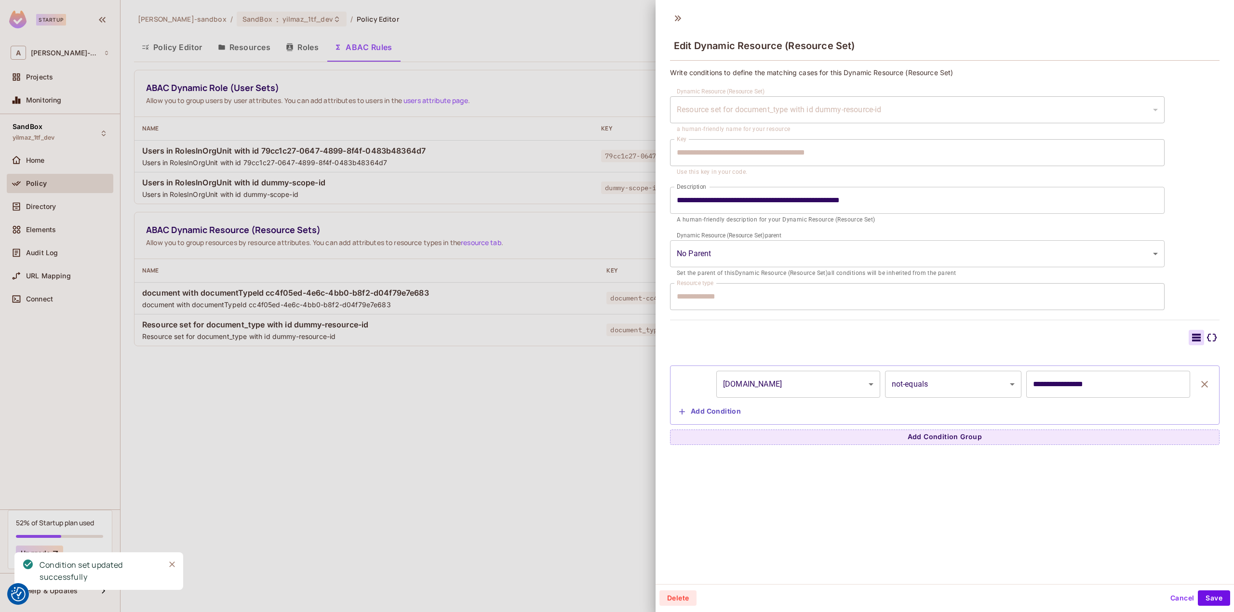
click at [1206, 334] on icon at bounding box center [1212, 338] width 12 height 12
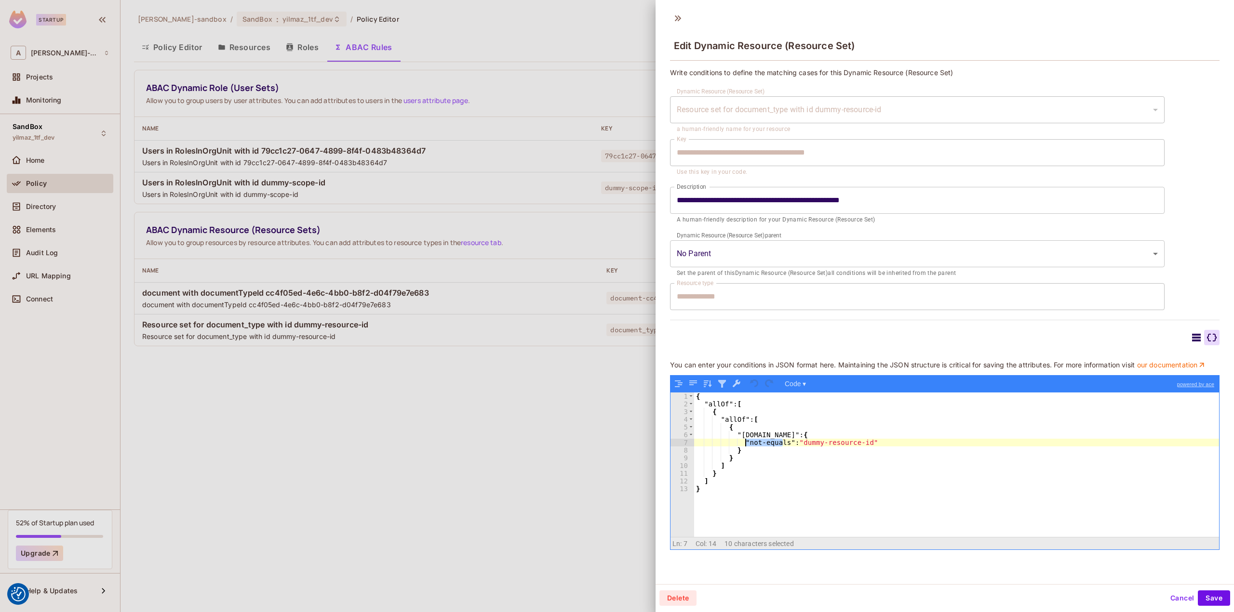
drag, startPoint x: 783, startPoint y: 450, endPoint x: 744, endPoint y: 450, distance: 39.5
click at [744, 450] on div "{ "allOf" : [ { "allOf" : [ { "resource.id" : { "not-equals" : "dummy-resource-…" at bounding box center [956, 473] width 525 height 160
click at [1190, 336] on icon at bounding box center [1196, 338] width 12 height 12
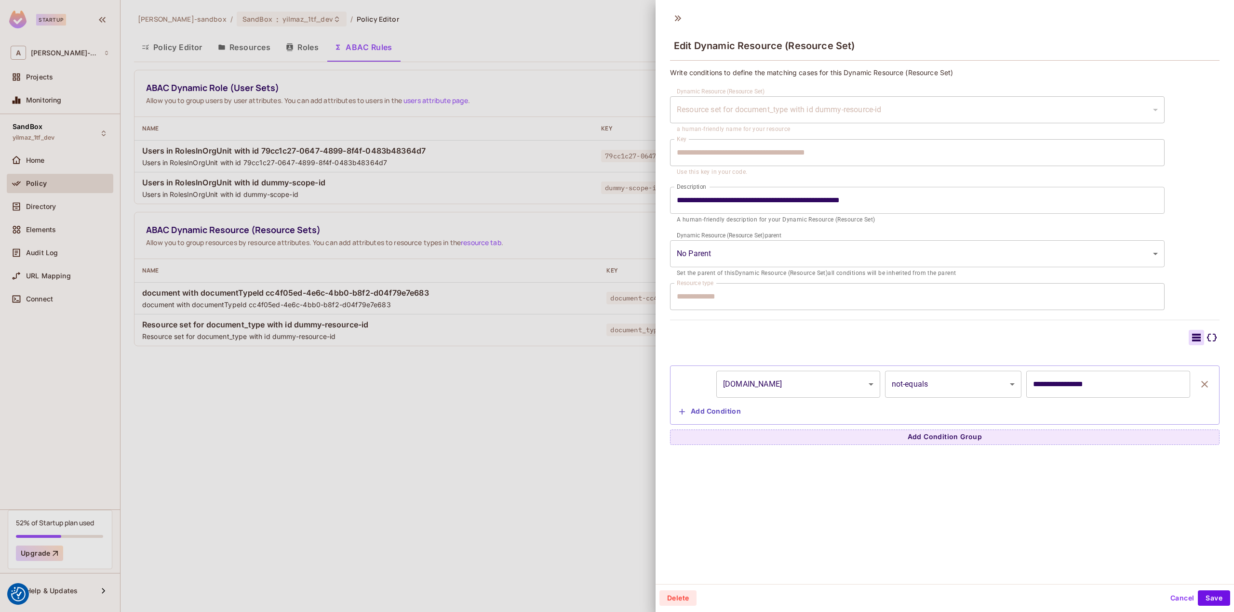
click at [256, 421] on div at bounding box center [617, 306] width 1234 height 612
